Goal: Information Seeking & Learning: Find specific fact

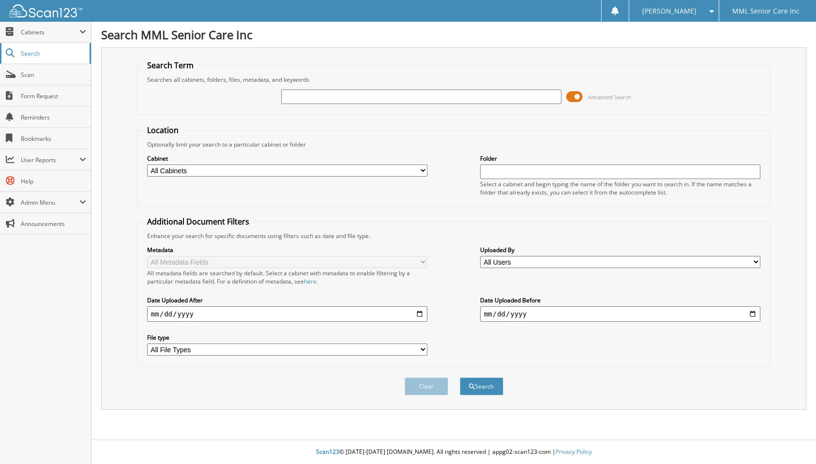
click at [35, 57] on link "Search" at bounding box center [45, 53] width 91 height 21
click at [34, 36] on span "Cabinets" at bounding box center [45, 32] width 91 height 21
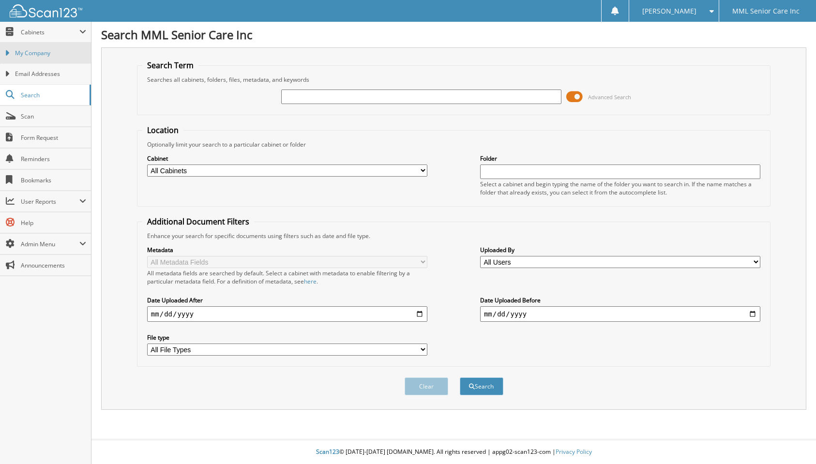
click at [38, 58] on link "My Company" at bounding box center [45, 53] width 91 height 21
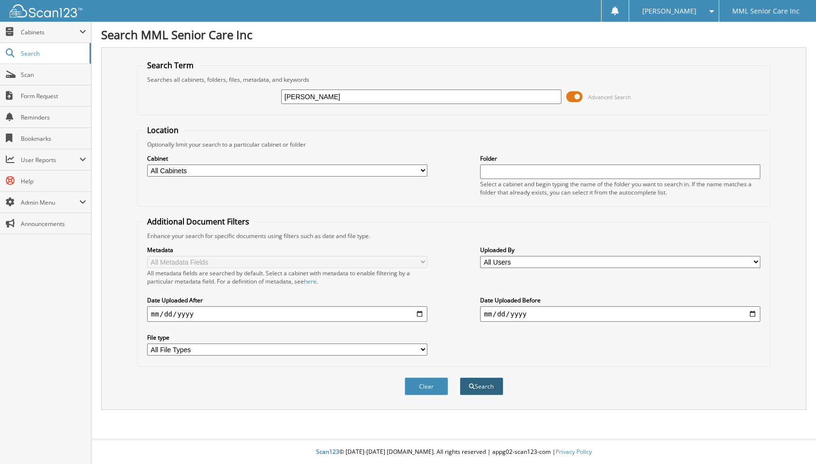
type input "[PERSON_NAME]"
click at [480, 394] on button "Search" at bounding box center [482, 387] width 44 height 18
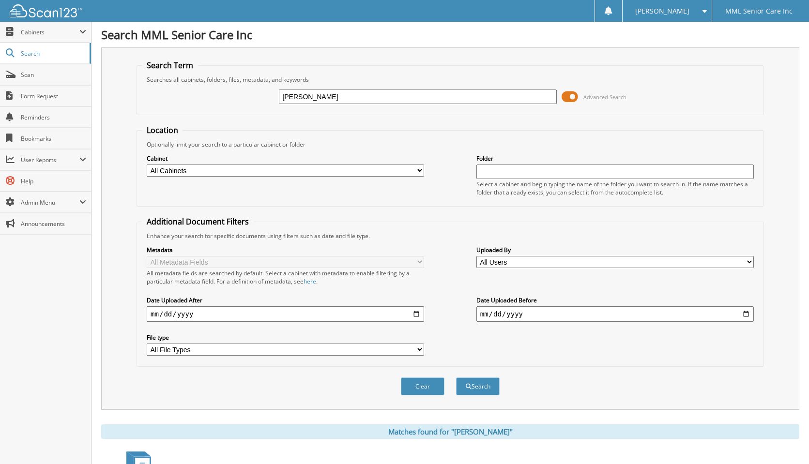
click at [418, 101] on input "Ariel Perez" at bounding box center [417, 97] width 277 height 15
click at [418, 101] on input "[PERSON_NAME]" at bounding box center [417, 97] width 277 height 15
type input "Maria Torres"
click at [485, 388] on button "Search" at bounding box center [478, 387] width 44 height 18
click at [381, 101] on input "[PERSON_NAME]" at bounding box center [417, 97] width 277 height 15
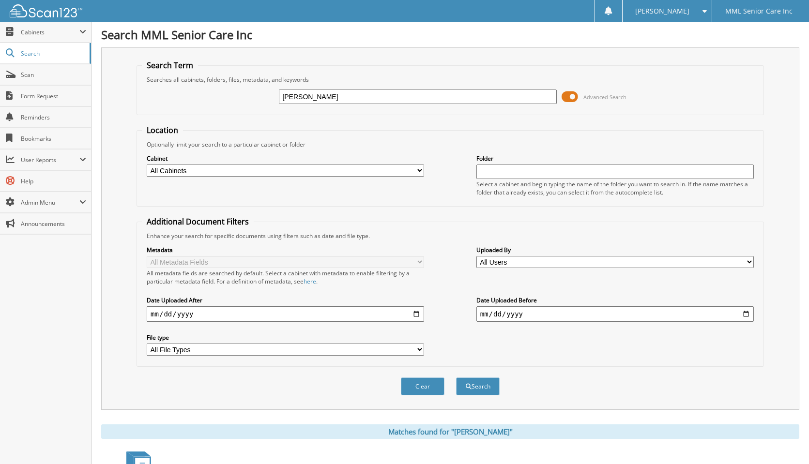
click at [381, 101] on input "[PERSON_NAME]" at bounding box center [417, 97] width 277 height 15
type input "[PERSON_NAME]"
click at [456, 378] on button "Search" at bounding box center [478, 387] width 44 height 18
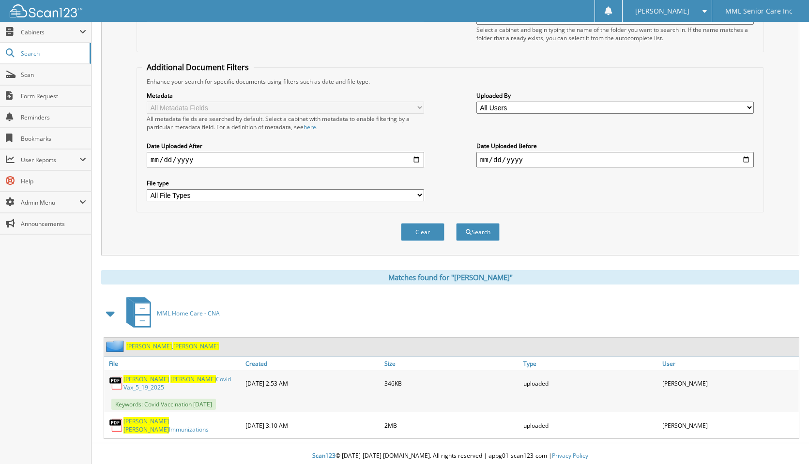
click at [173, 346] on span "[PERSON_NAME]" at bounding box center [196, 346] width 46 height 8
